Goal: Find contact information: Find contact information

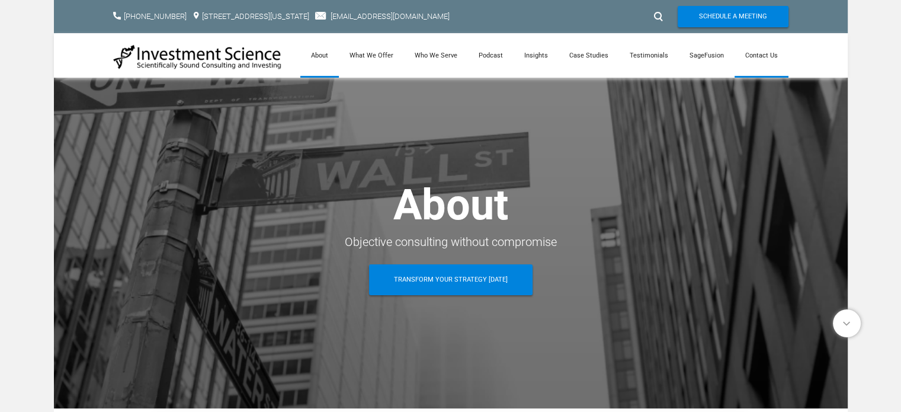
click at [758, 54] on link "Contact Us" at bounding box center [762, 55] width 54 height 44
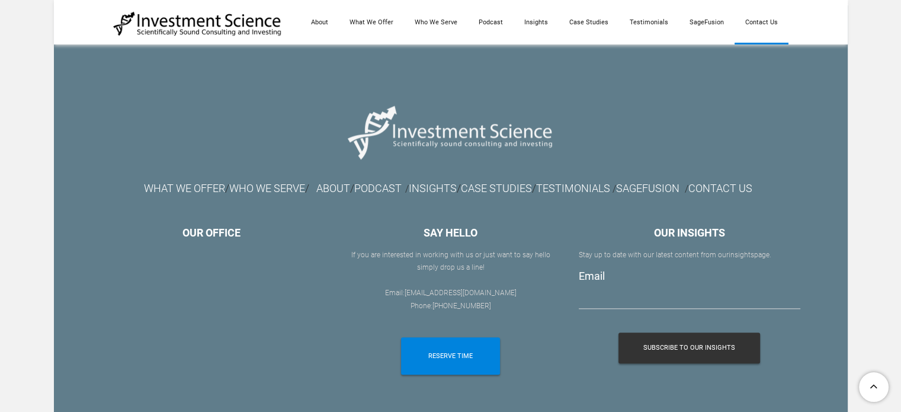
scroll to position [1363, 0]
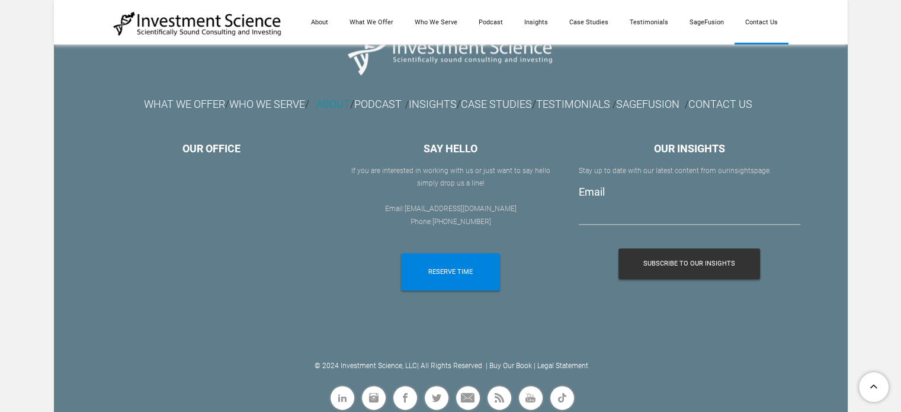
click at [319, 106] on link "ABOUT" at bounding box center [333, 104] width 34 height 12
